Goal: Information Seeking & Learning: Learn about a topic

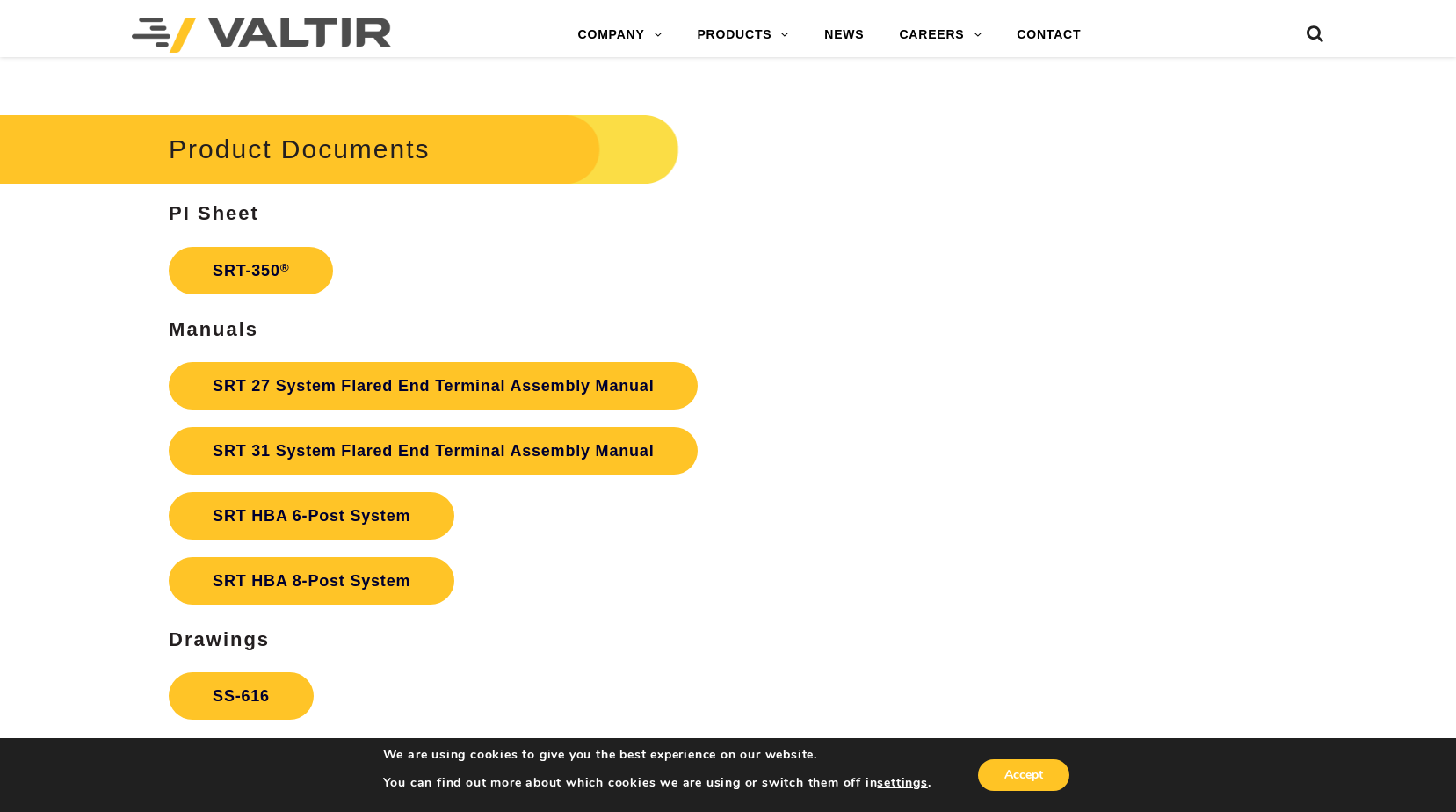
scroll to position [3075, 0]
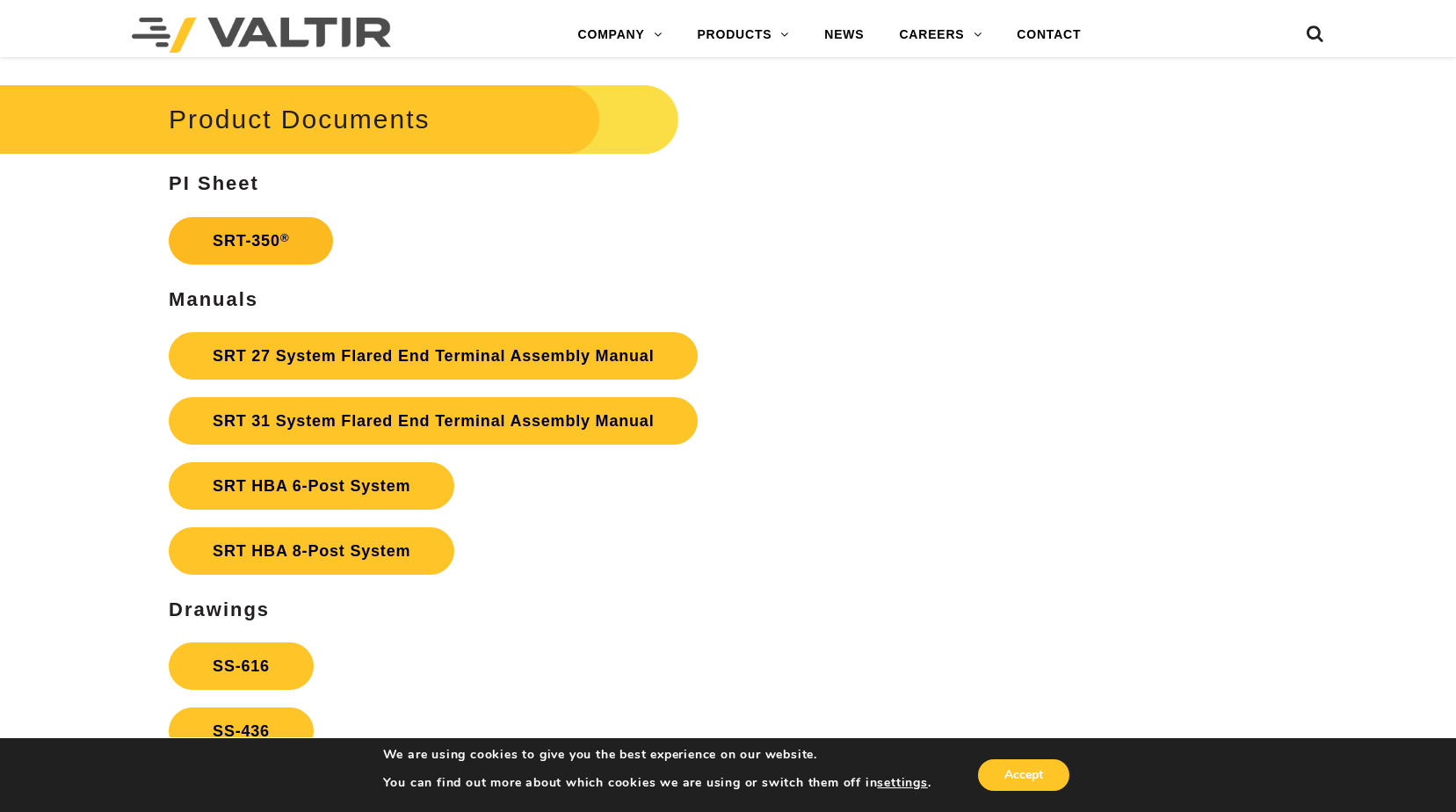
click at [246, 234] on link "SRT-350 ®" at bounding box center [251, 240] width 164 height 47
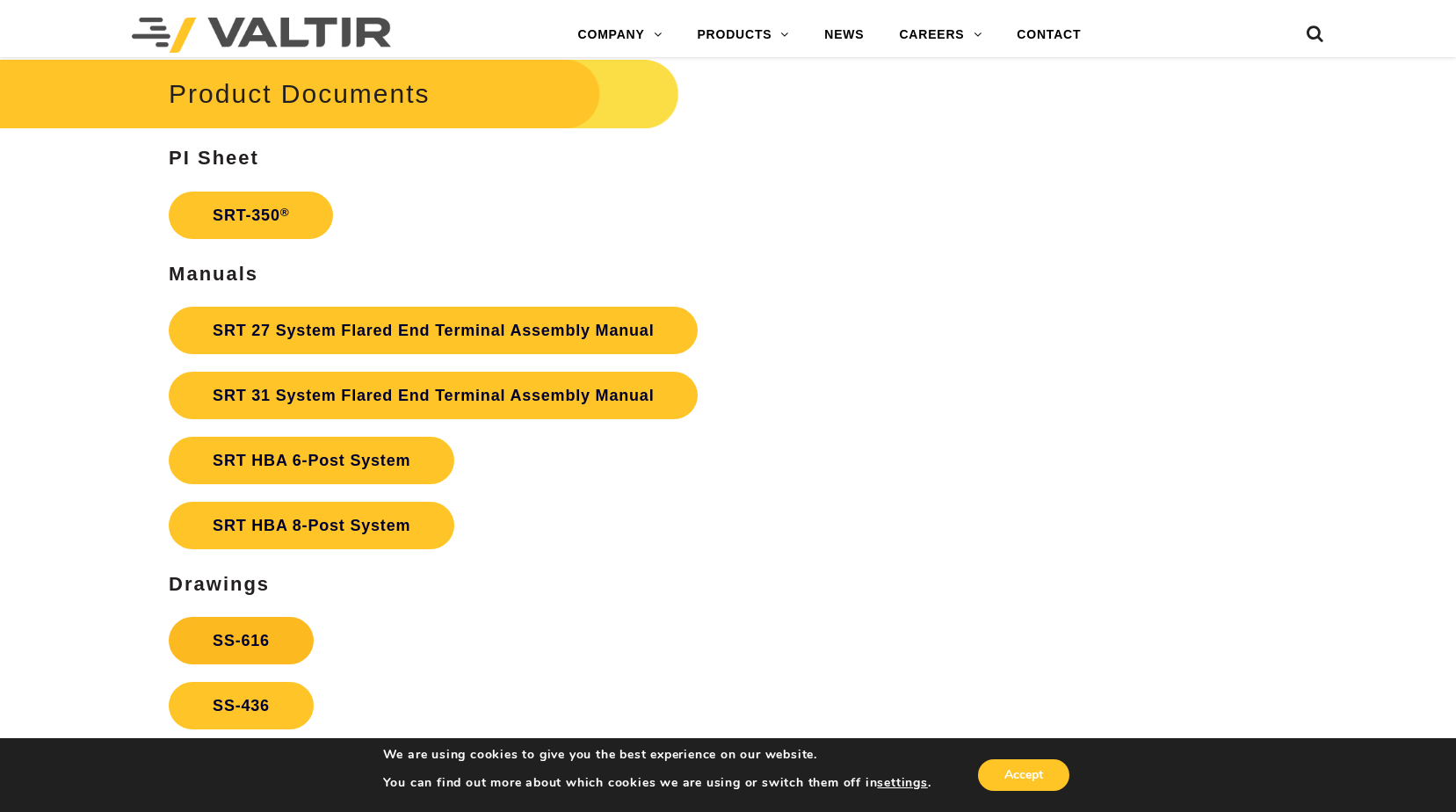
click at [231, 639] on link "SS-616" at bounding box center [241, 639] width 145 height 47
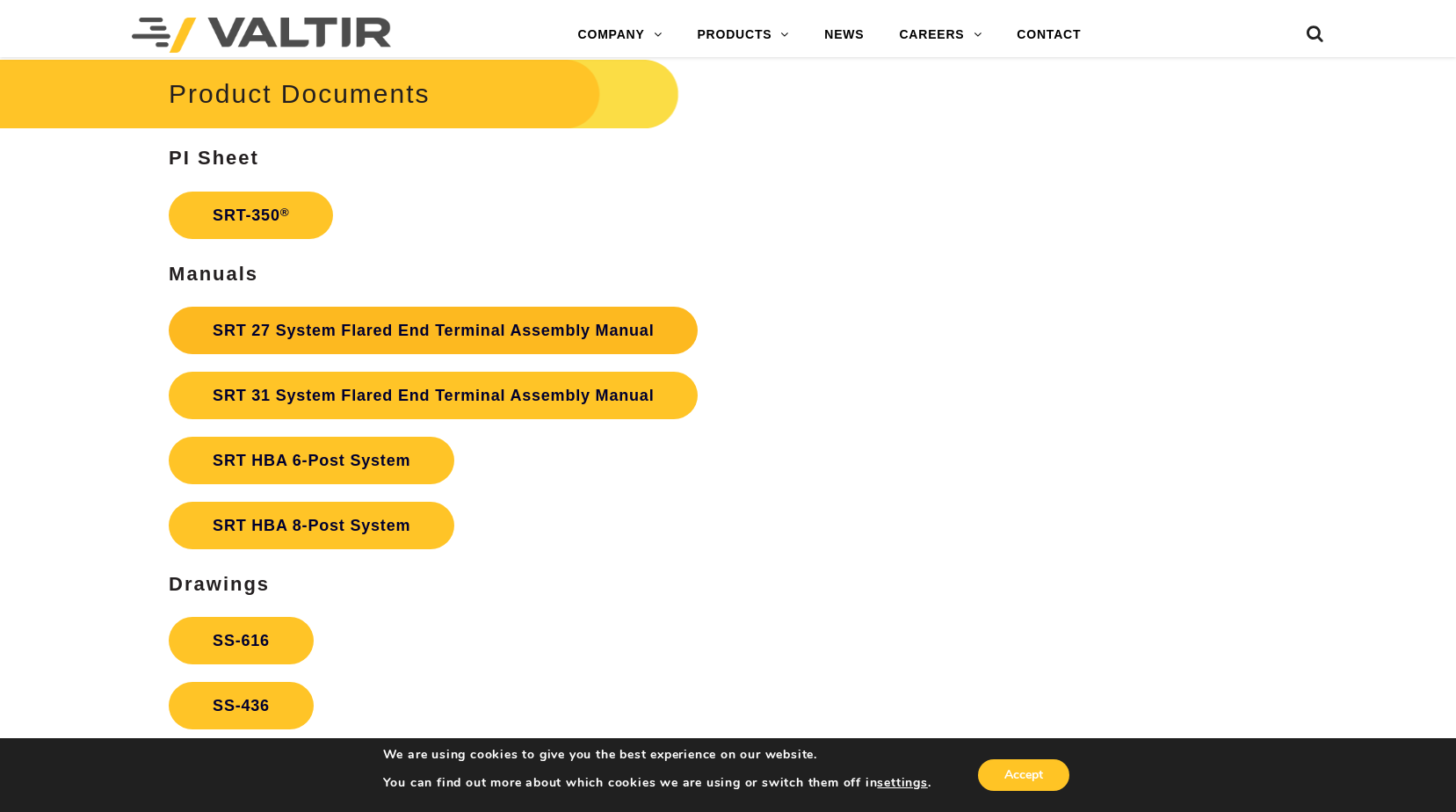
scroll to position [3075, 0]
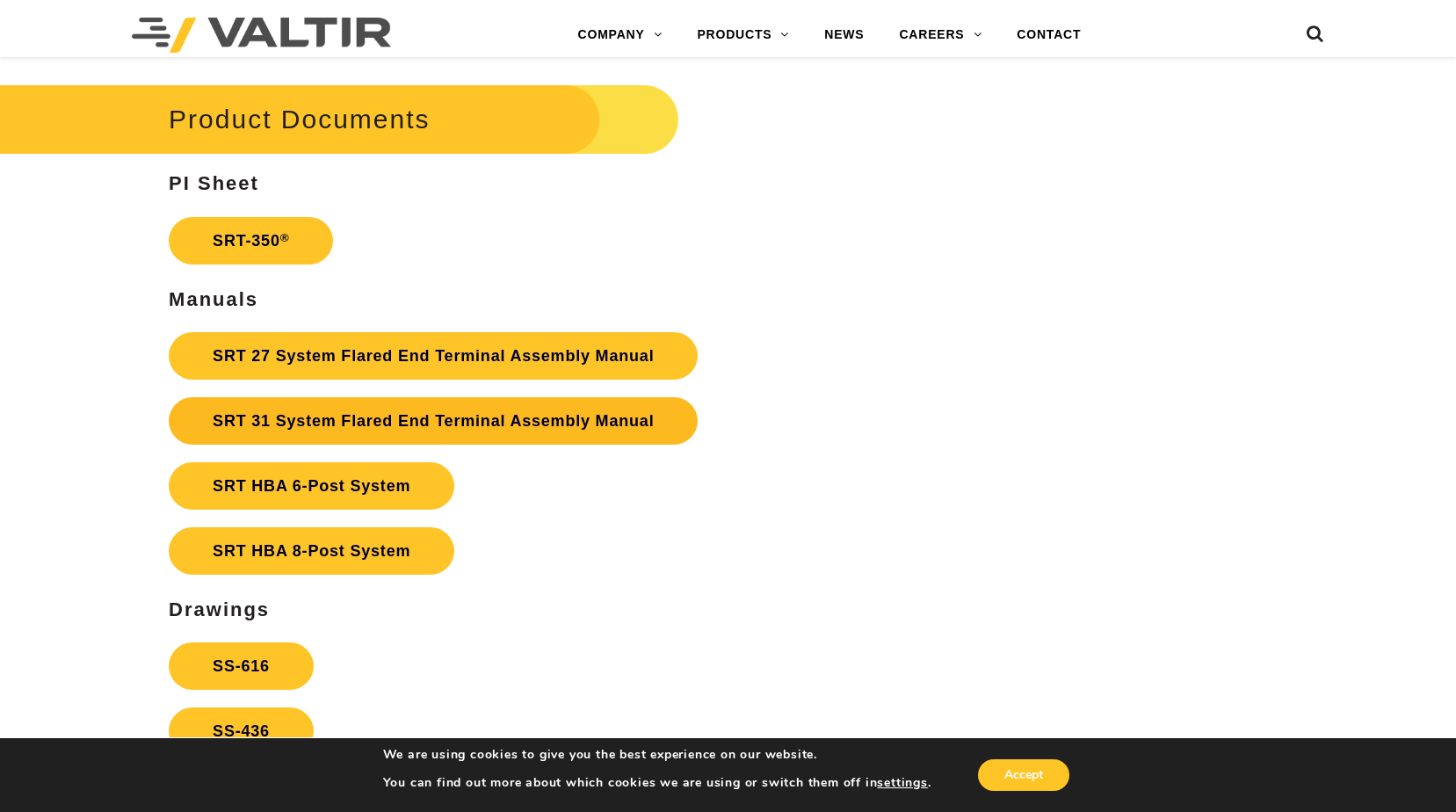
click at [317, 422] on link "SRT 31 System Flared End Terminal Assembly Manual" at bounding box center [433, 420] width 529 height 47
